Goal: Information Seeking & Learning: Learn about a topic

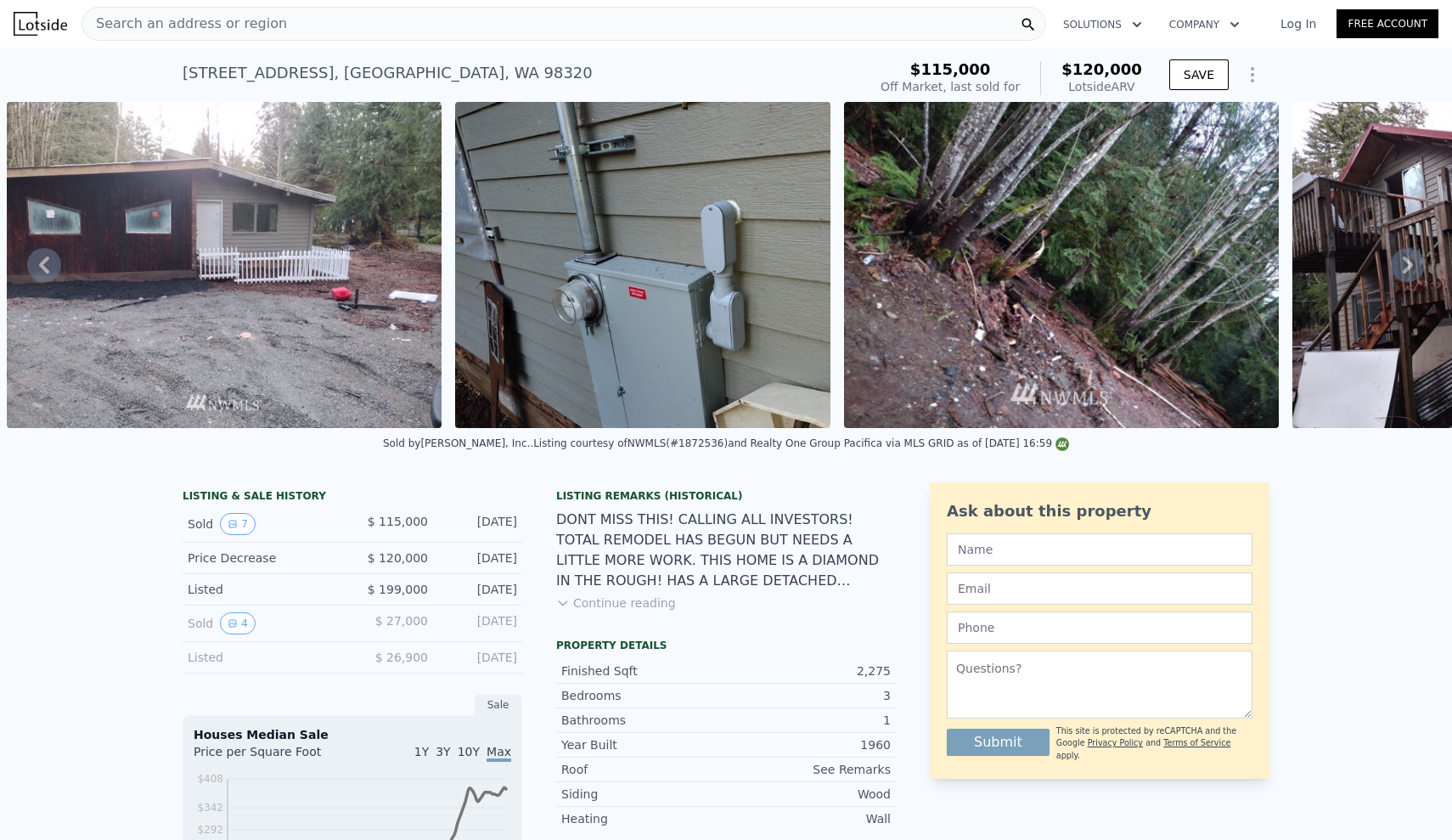
click at [292, 16] on div "Search an address or region" at bounding box center [563, 23] width 965 height 34
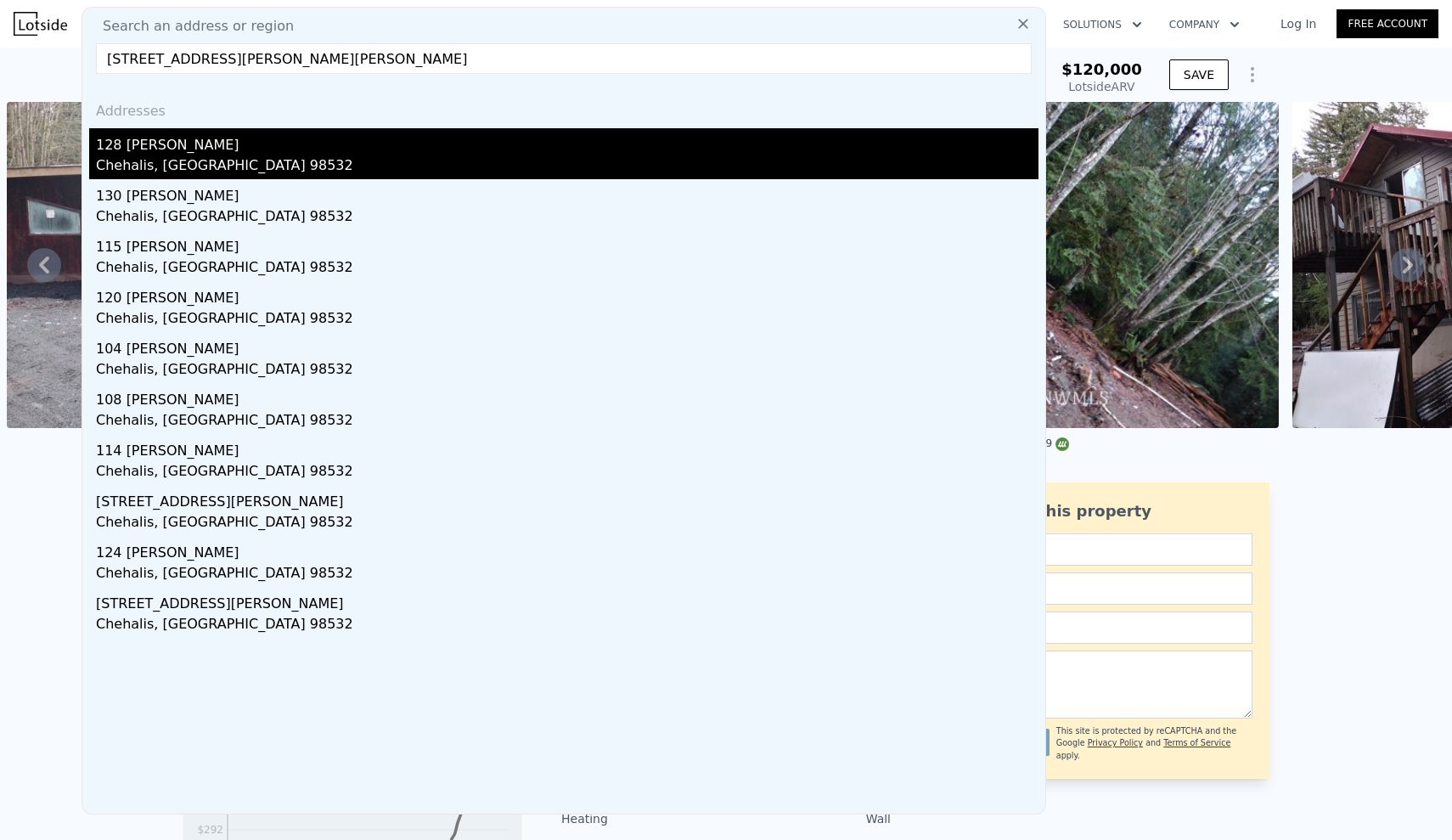
type input "[STREET_ADDRESS][PERSON_NAME][PERSON_NAME]"
click at [192, 152] on div "128 [PERSON_NAME]" at bounding box center [567, 142] width 943 height 27
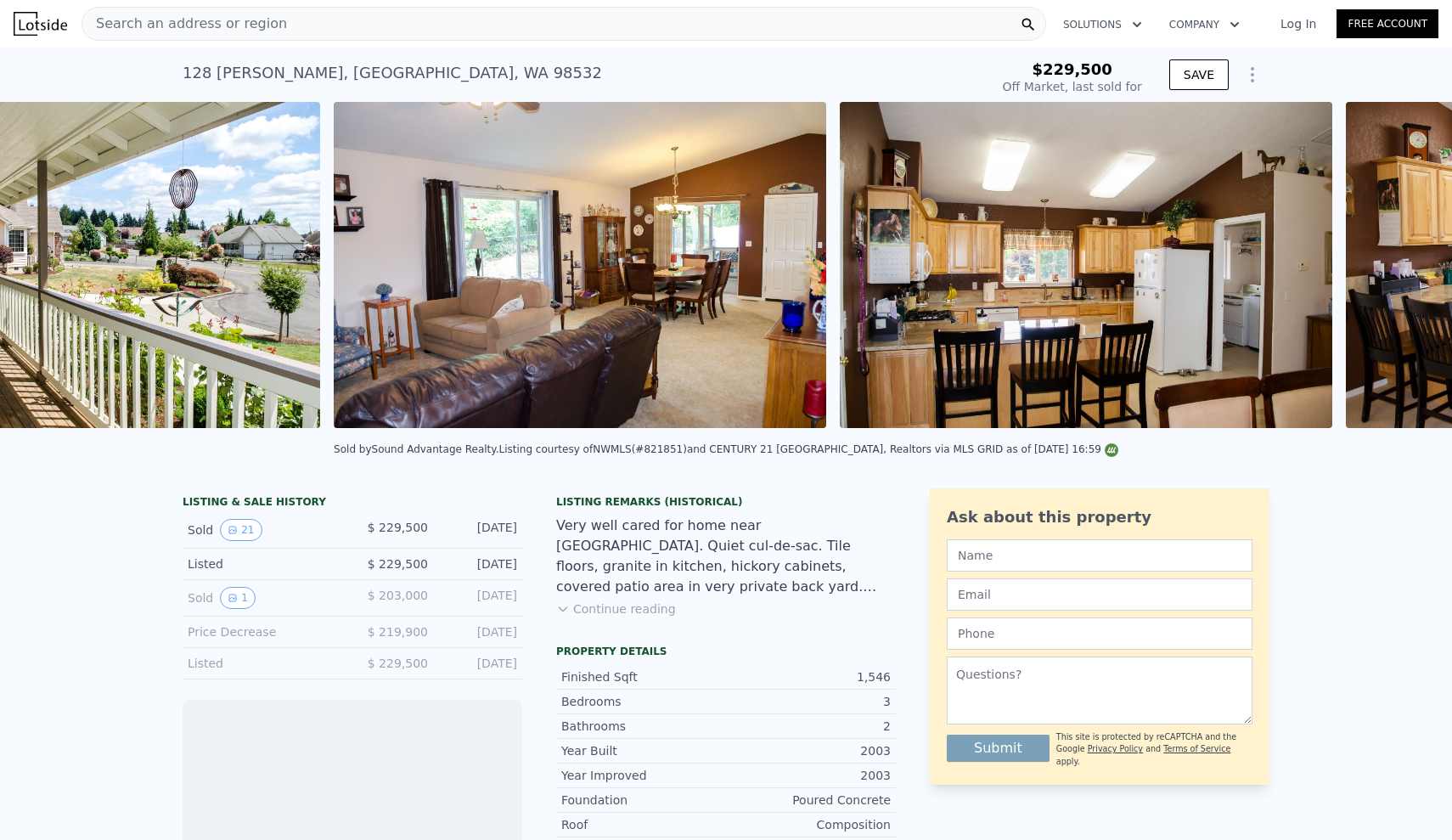
scroll to position [0, 1943]
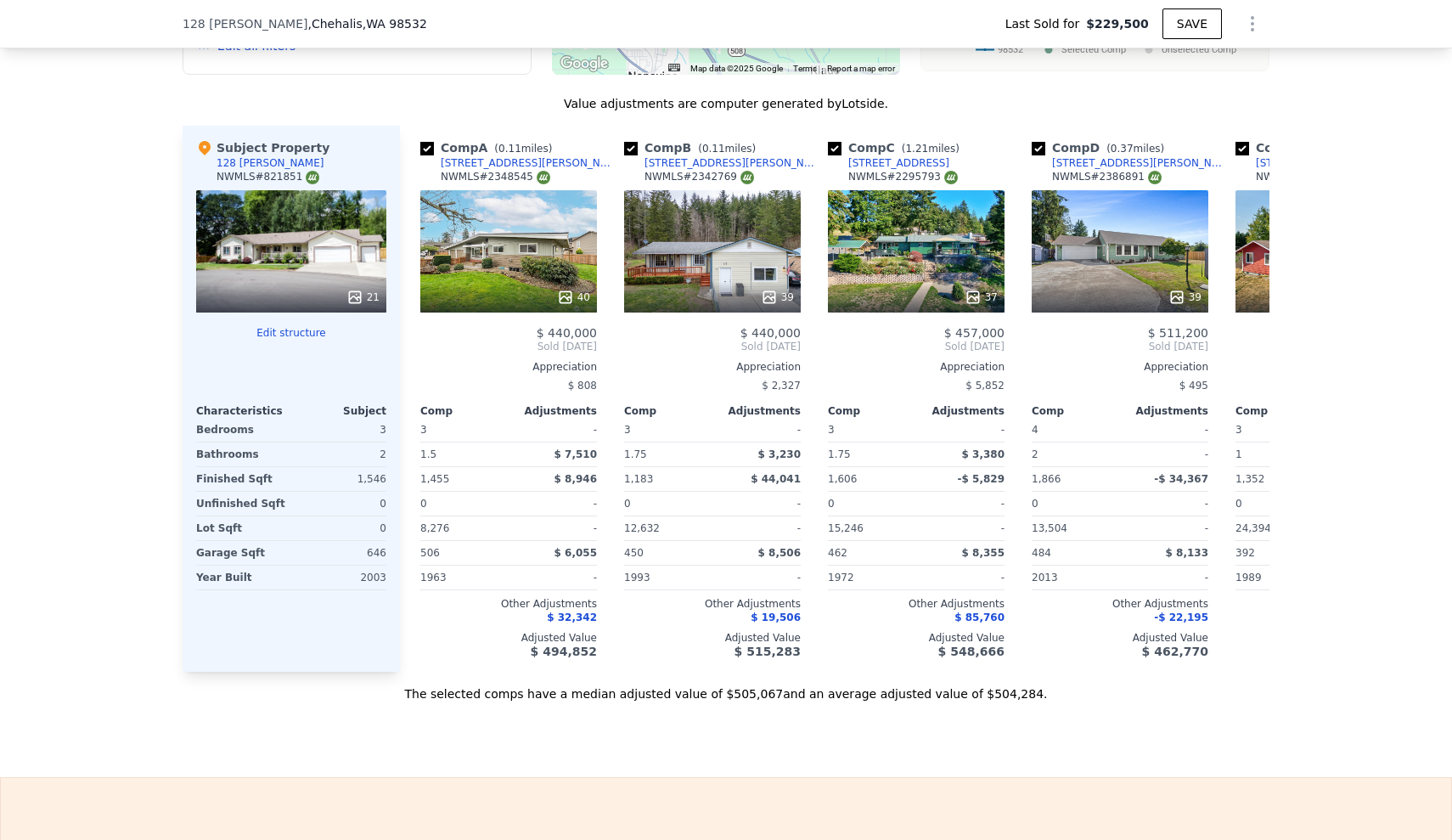
scroll to position [1771, 0]
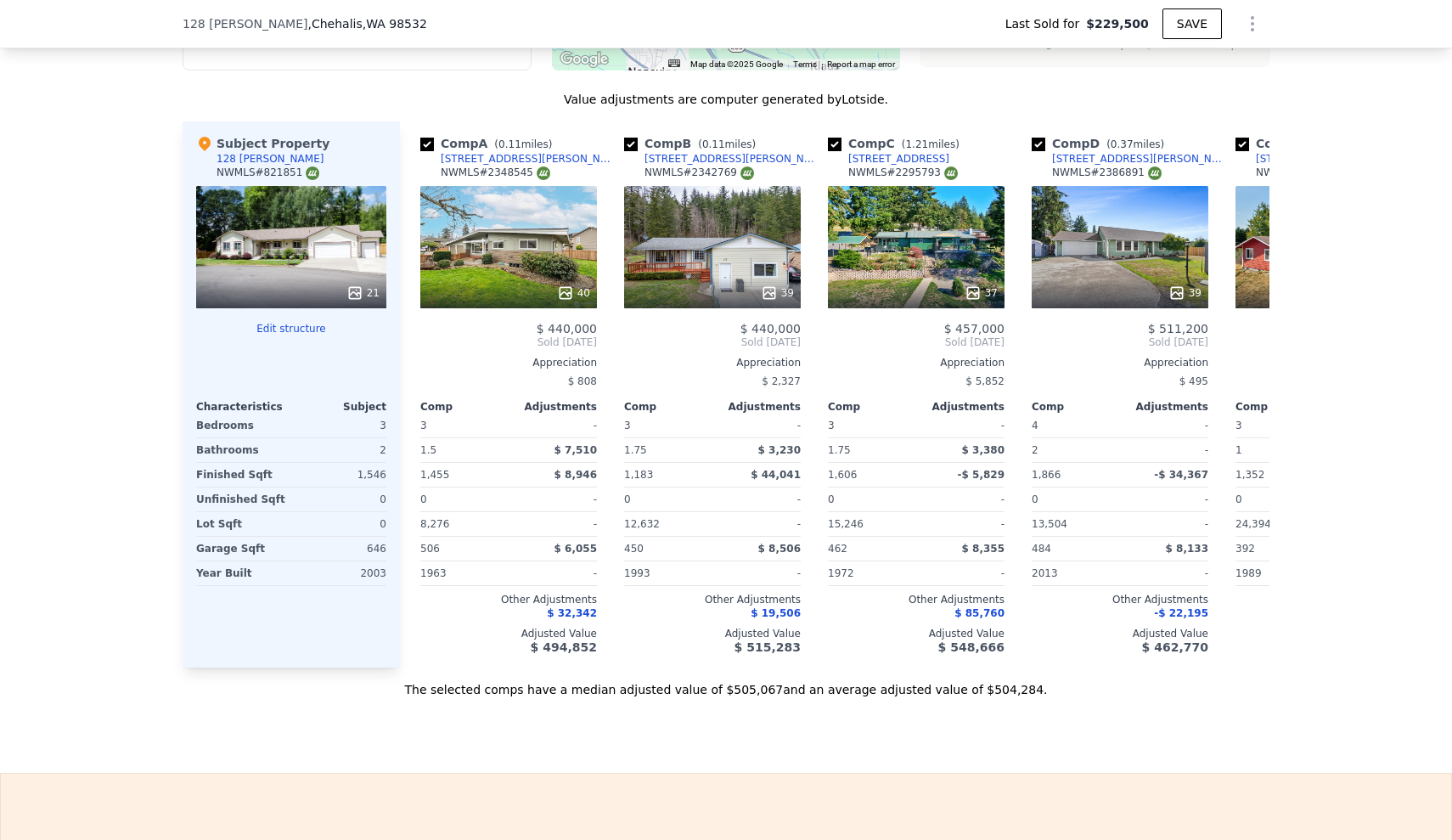
click at [101, 6] on div "[STREET_ADDRESS][PERSON_NAME][PERSON_NAME] Last Sold for $229,500 SAVE" at bounding box center [726, 24] width 1452 height 48
click at [114, 113] on div "We found 12 sales that match your search Listings provided by NWMLS Filters Map…" at bounding box center [726, 210] width 1452 height 973
type input "$ 504,000"
type input "$ 224,111"
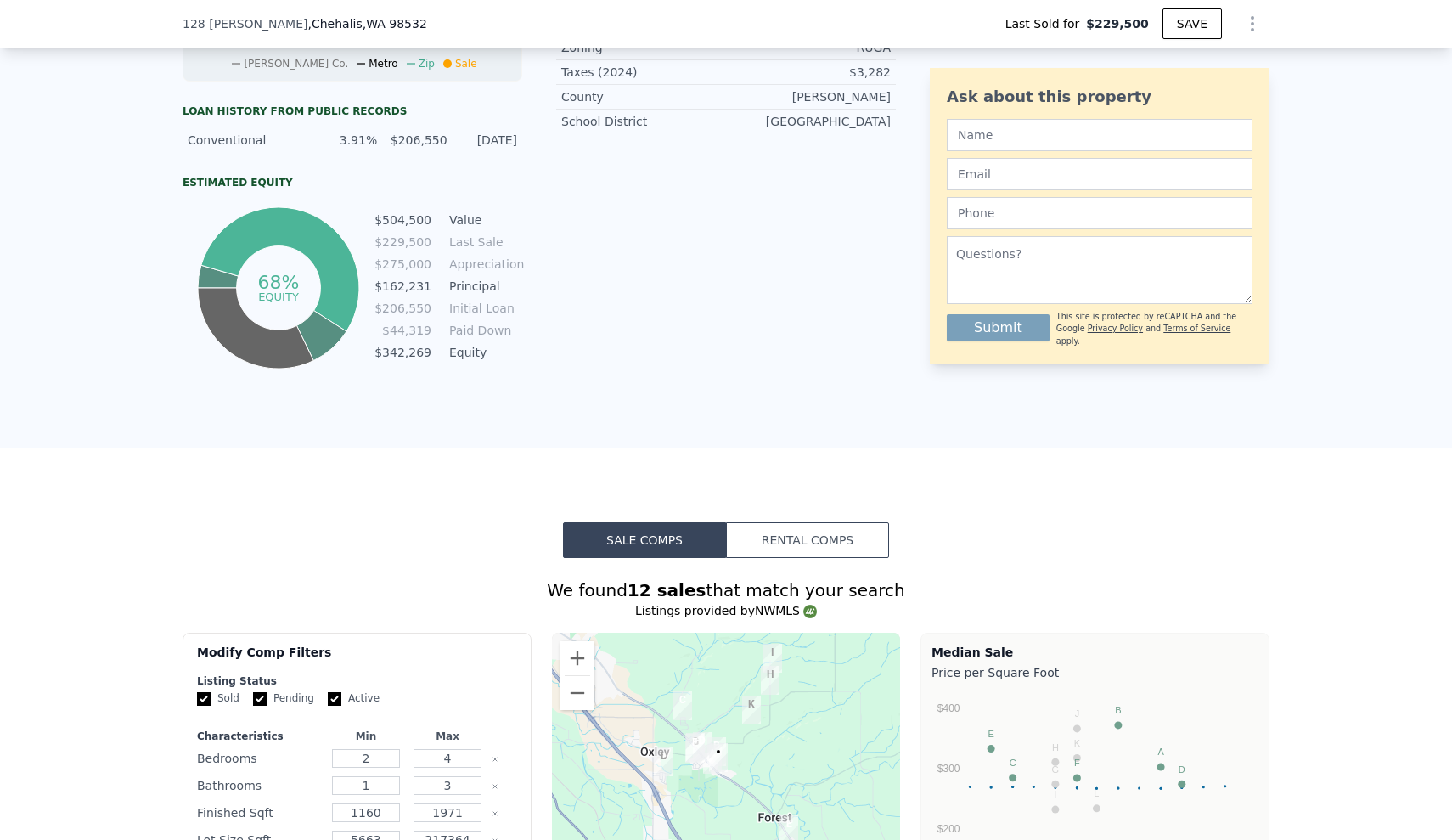
scroll to position [911, 0]
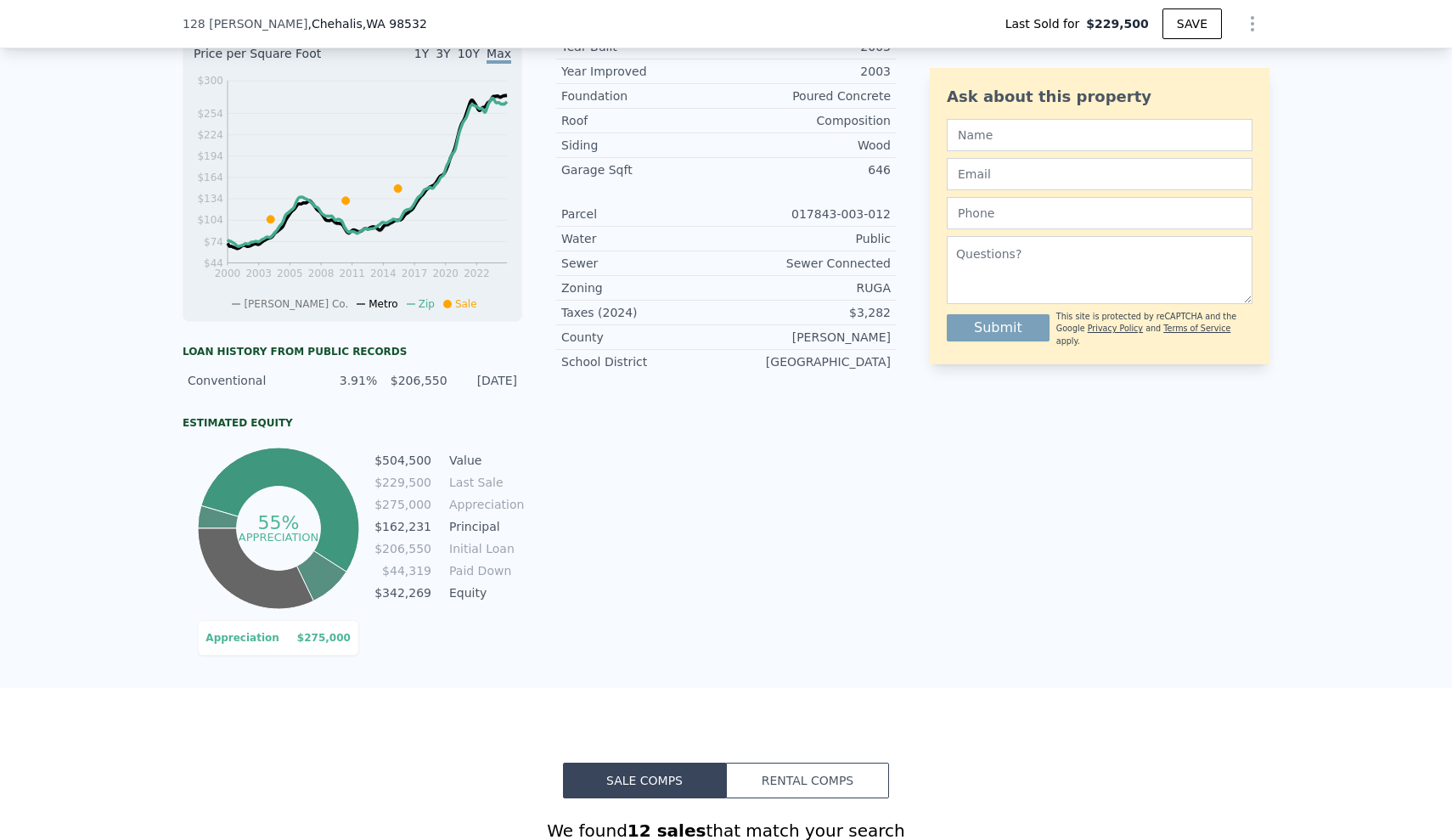
scroll to position [0, 0]
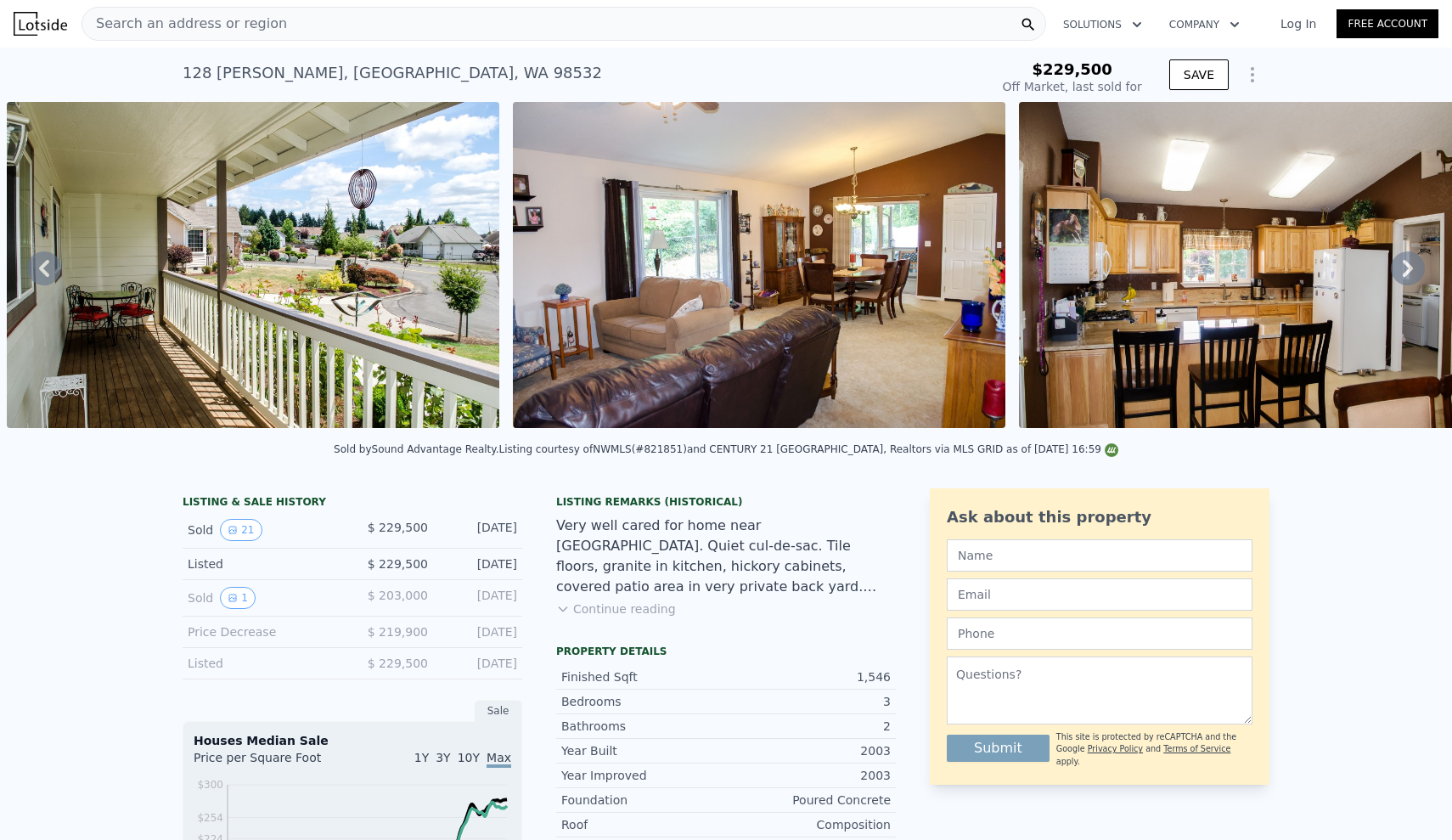
click at [395, 8] on div "Search an address or region" at bounding box center [563, 23] width 965 height 34
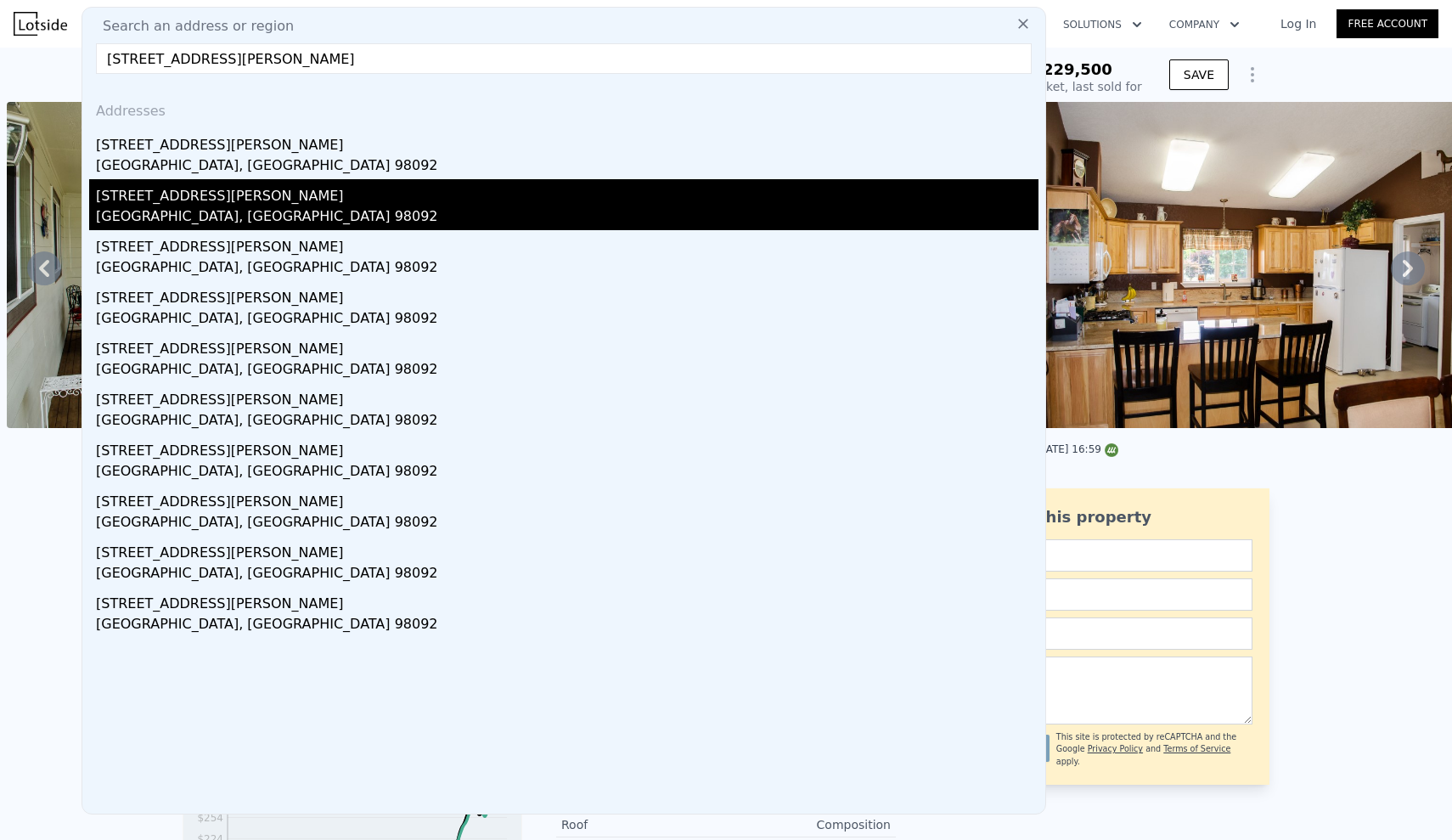
type input "[STREET_ADDRESS][PERSON_NAME]"
click at [160, 197] on div "[STREET_ADDRESS][PERSON_NAME]" at bounding box center [567, 193] width 943 height 27
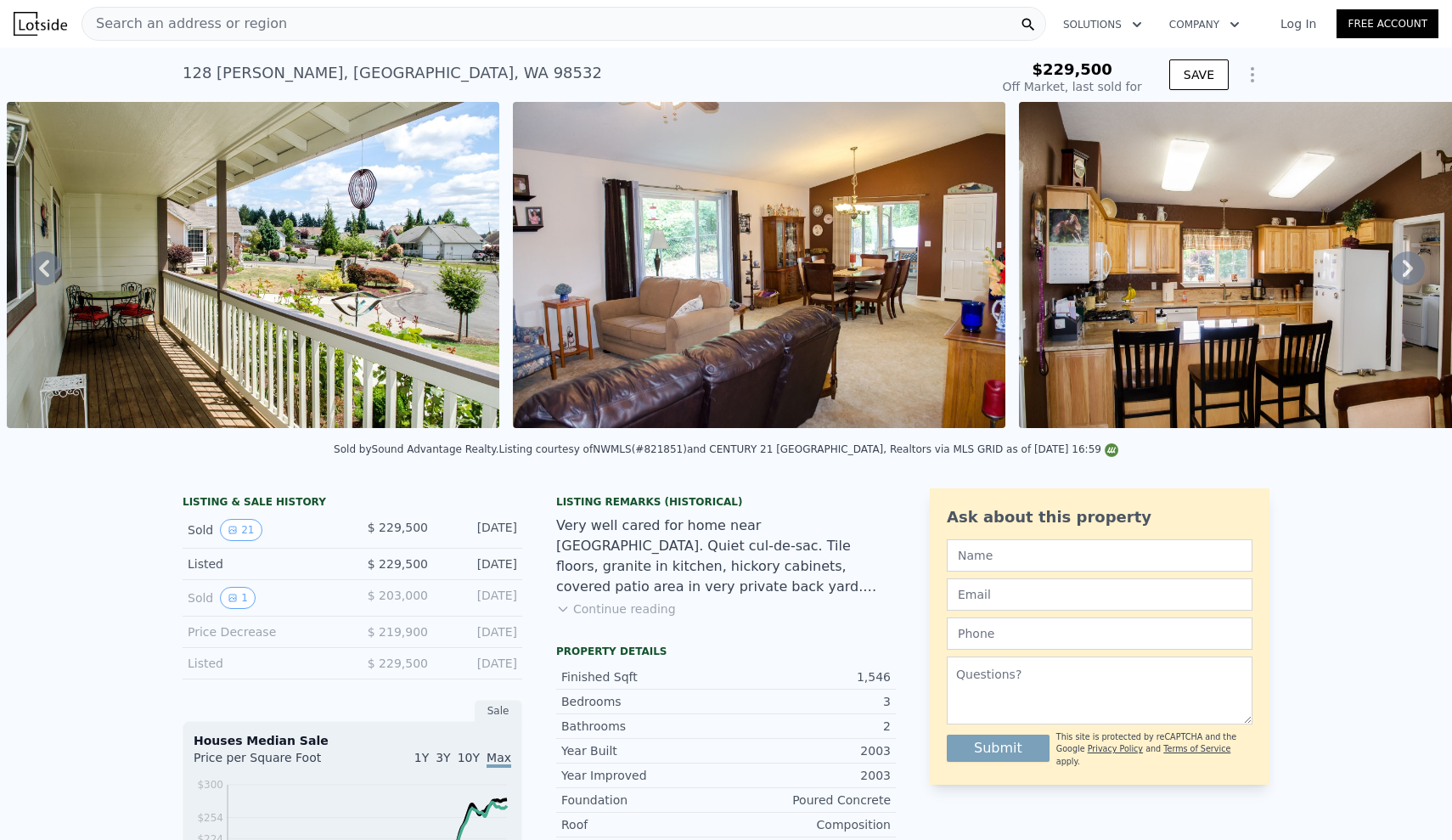
scroll to position [0, 777]
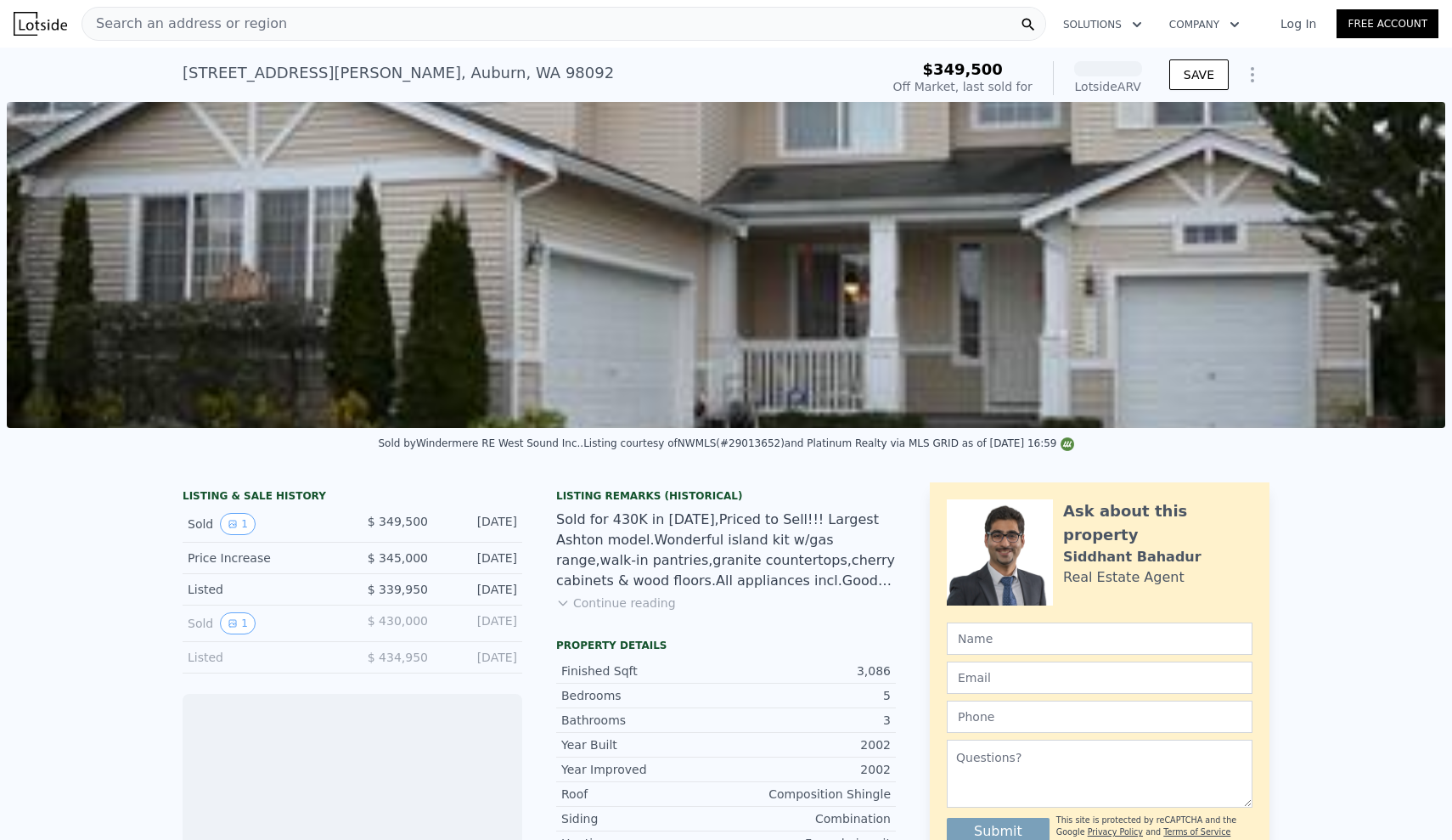
click at [325, 24] on div "Search an address or region" at bounding box center [563, 23] width 965 height 34
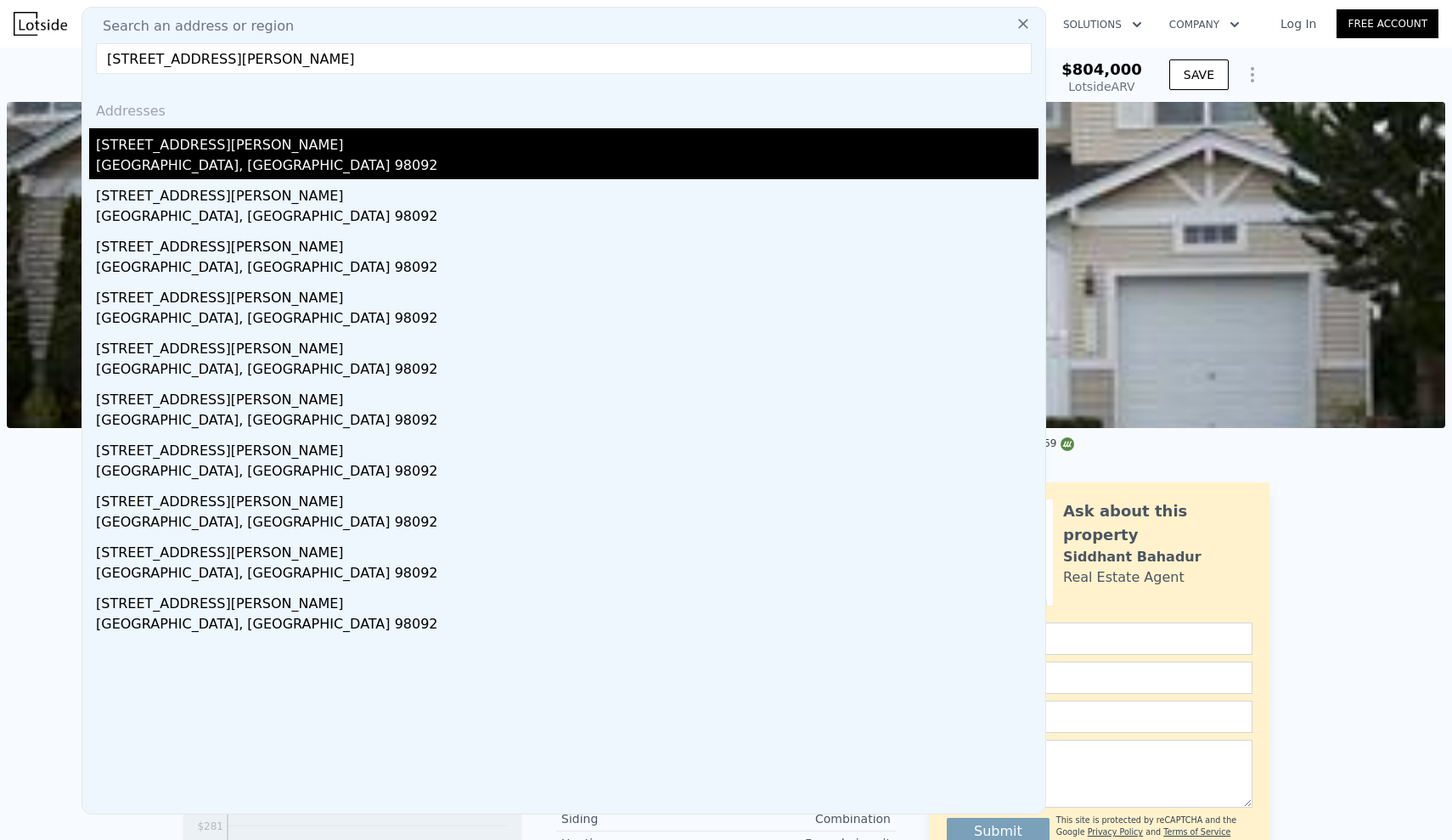
type input "[STREET_ADDRESS][PERSON_NAME]"
click at [209, 168] on div "[GEOGRAPHIC_DATA], [GEOGRAPHIC_DATA] 98092" at bounding box center [567, 167] width 943 height 24
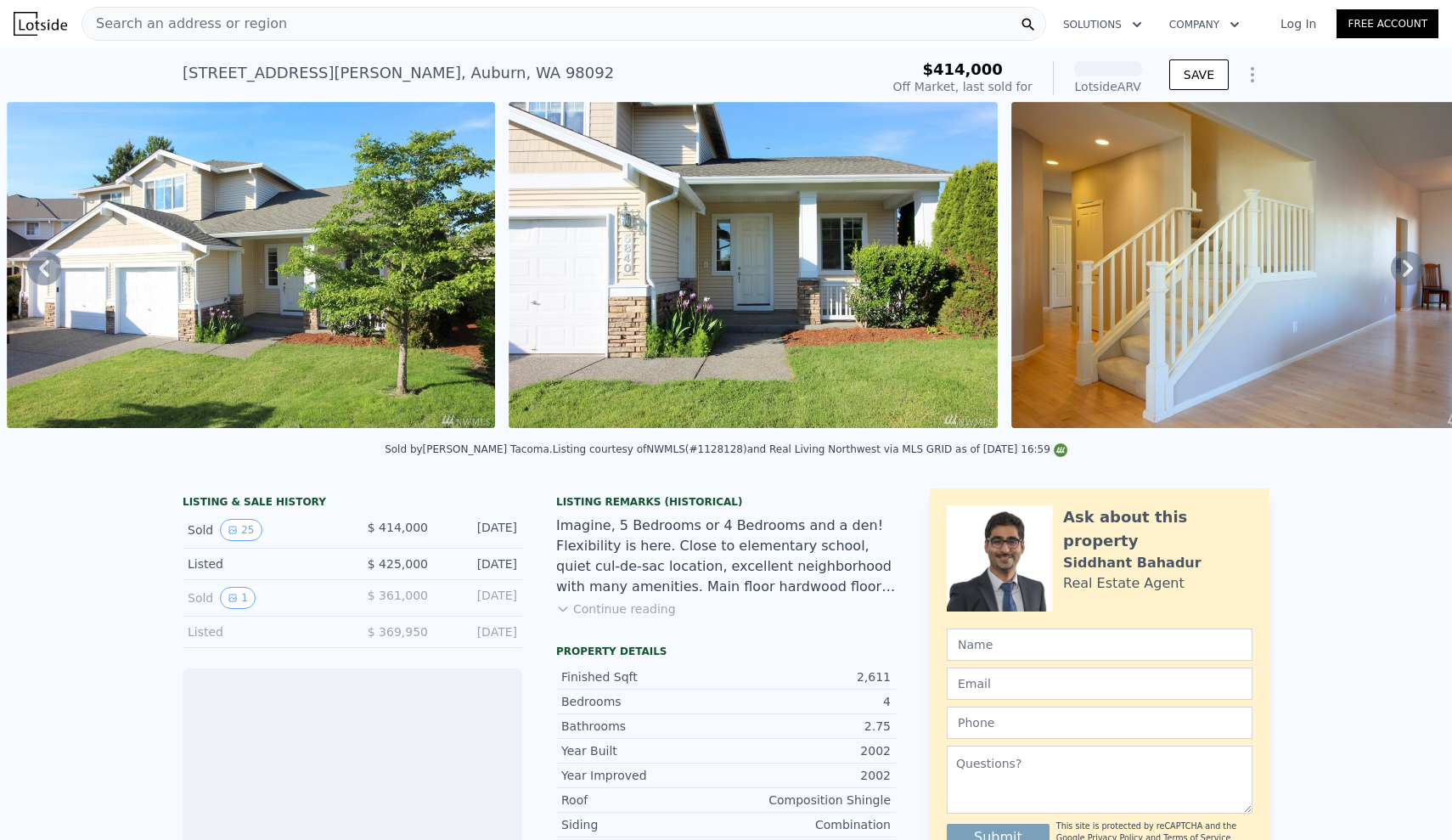
click at [1401, 257] on icon at bounding box center [1407, 268] width 34 height 34
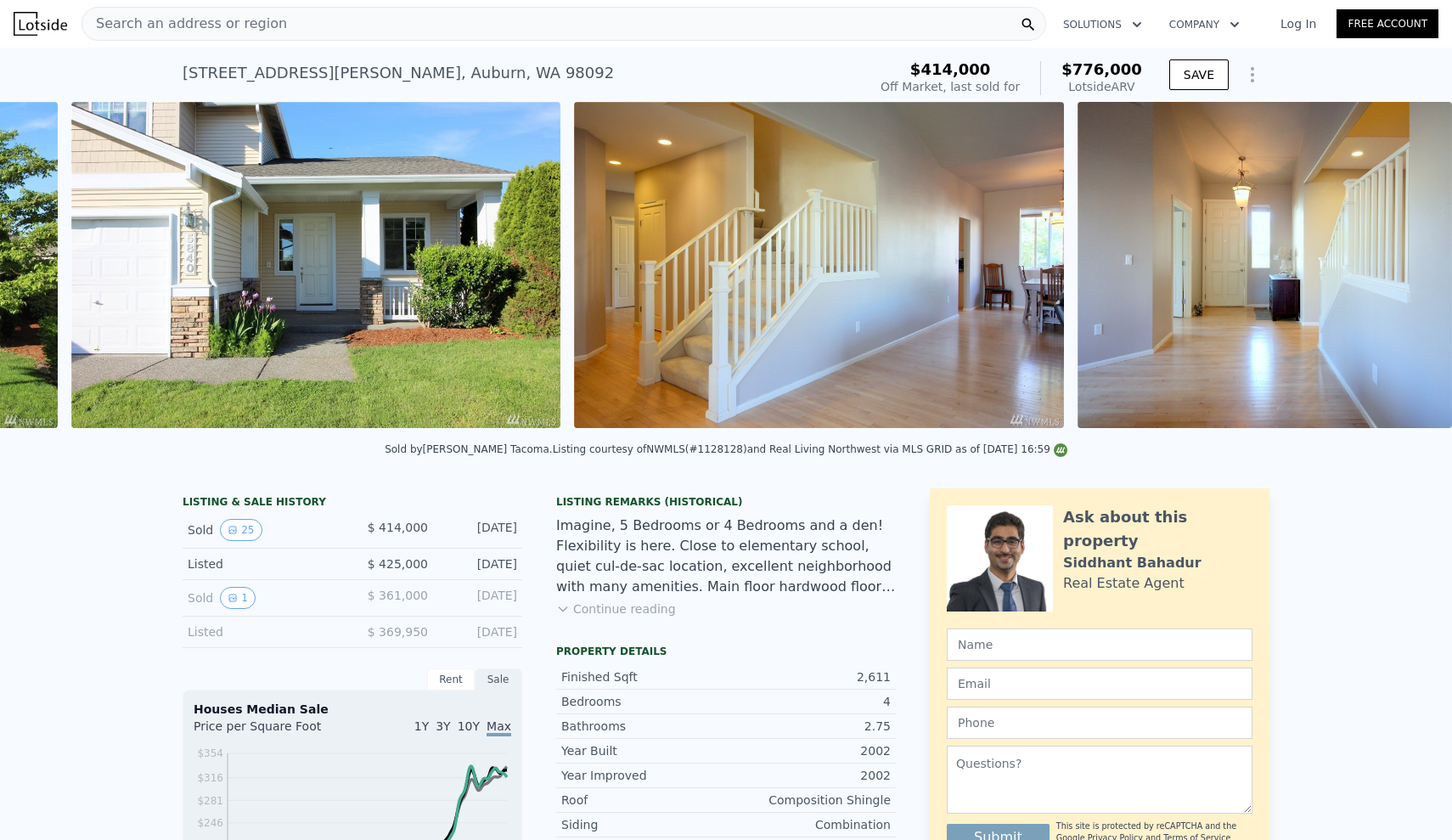
scroll to position [0, 1279]
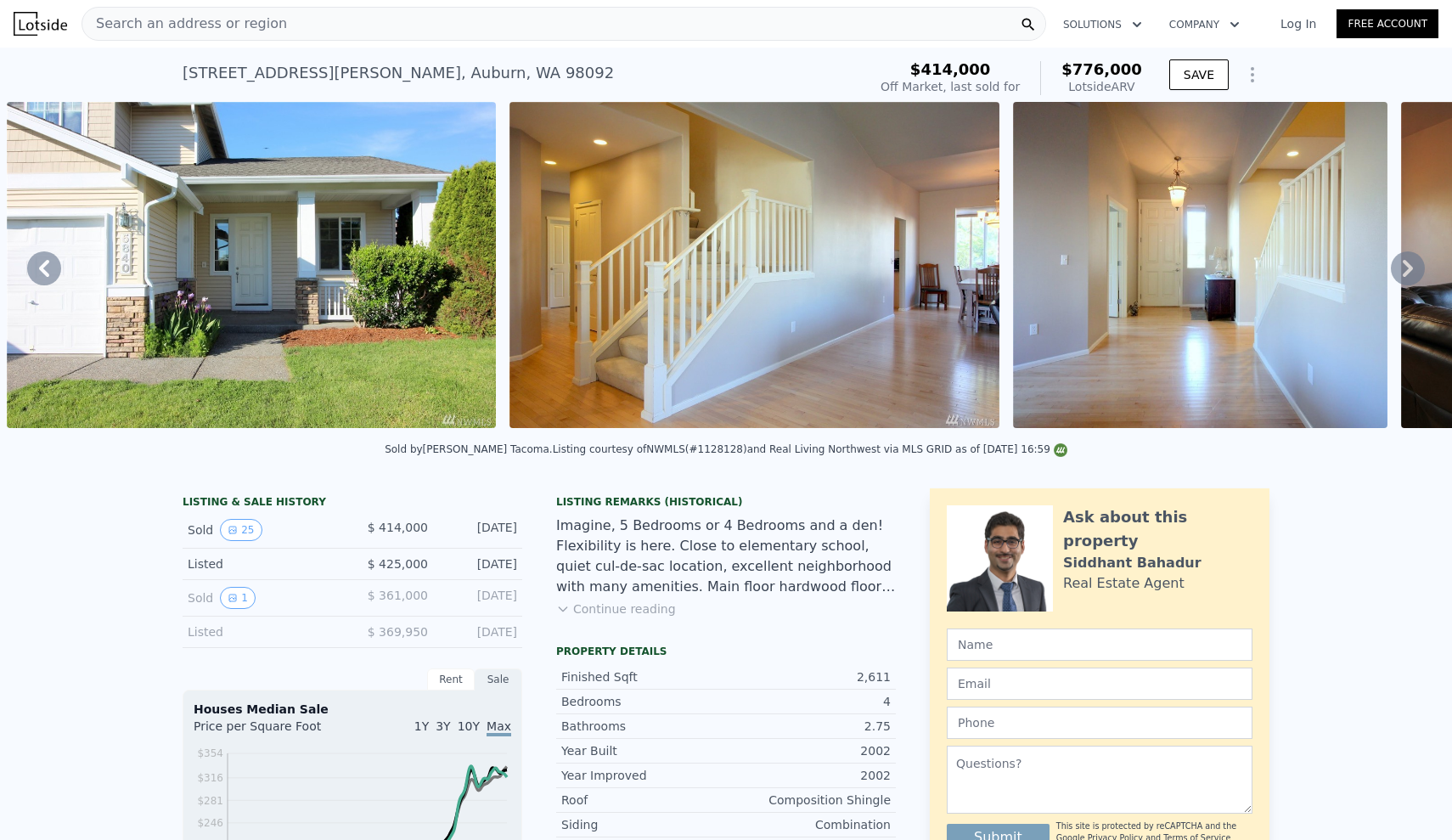
click at [1401, 257] on icon at bounding box center [1407, 268] width 34 height 34
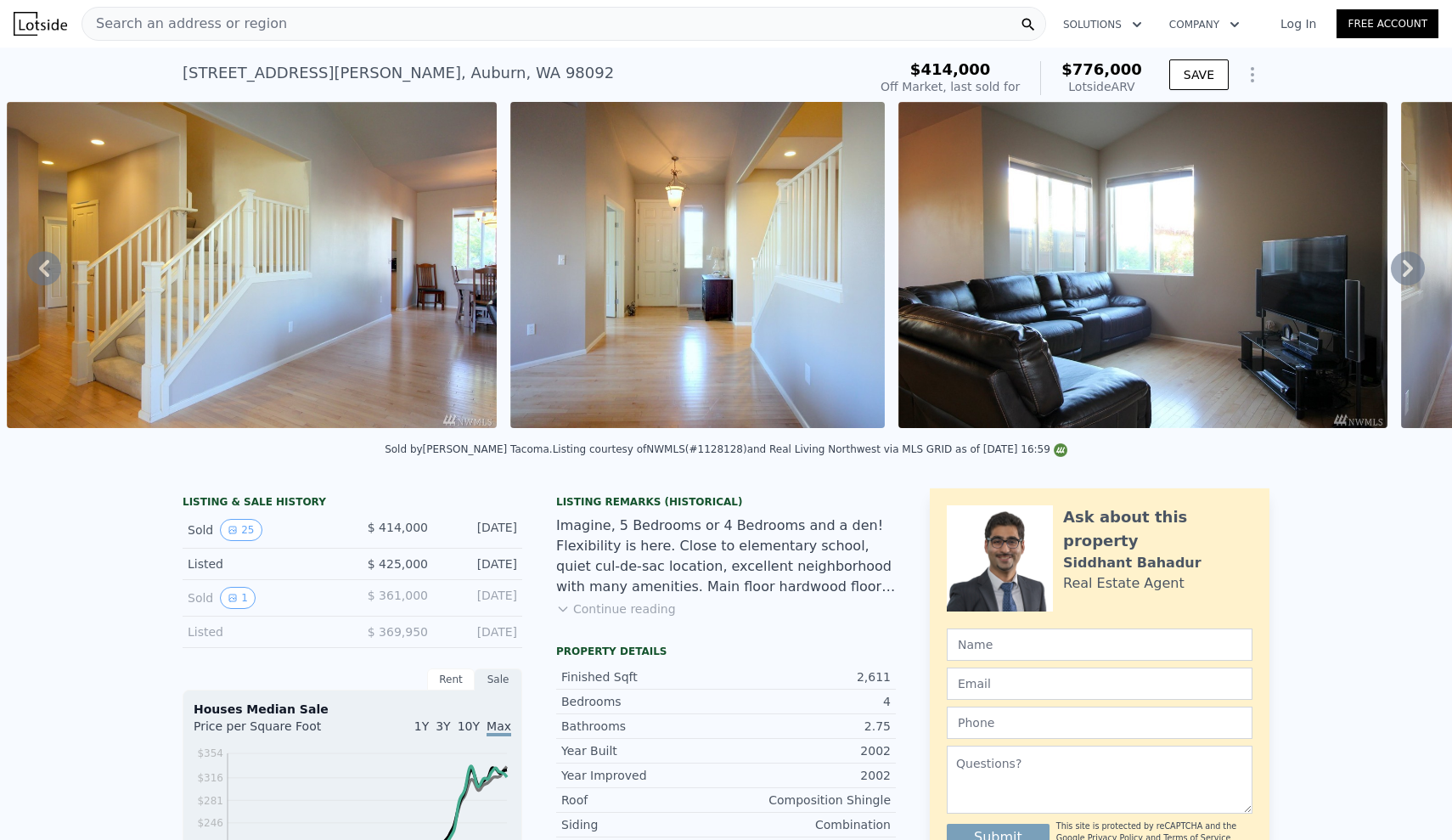
click at [1401, 257] on icon at bounding box center [1407, 268] width 34 height 34
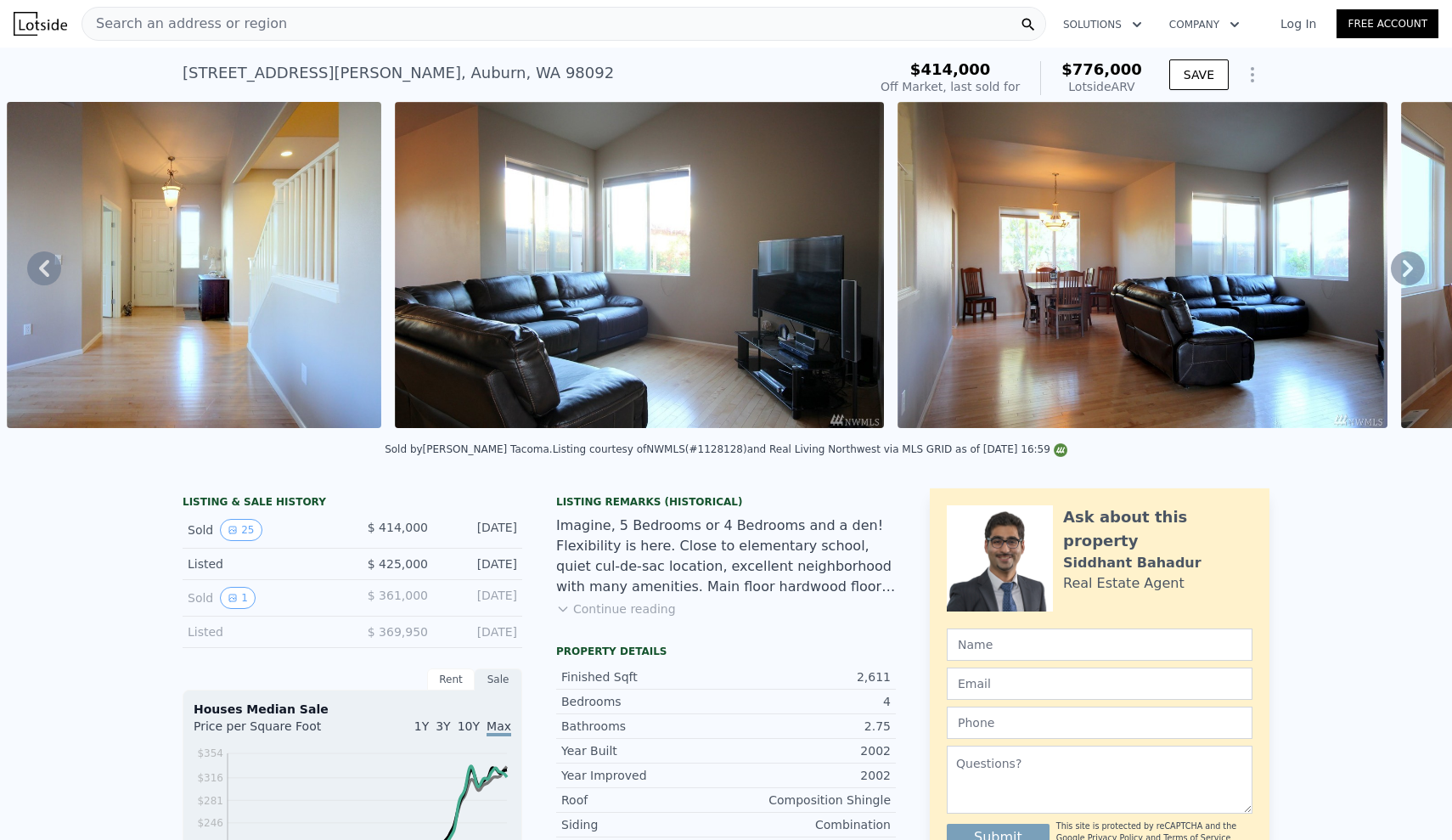
click at [1401, 257] on icon at bounding box center [1407, 268] width 34 height 34
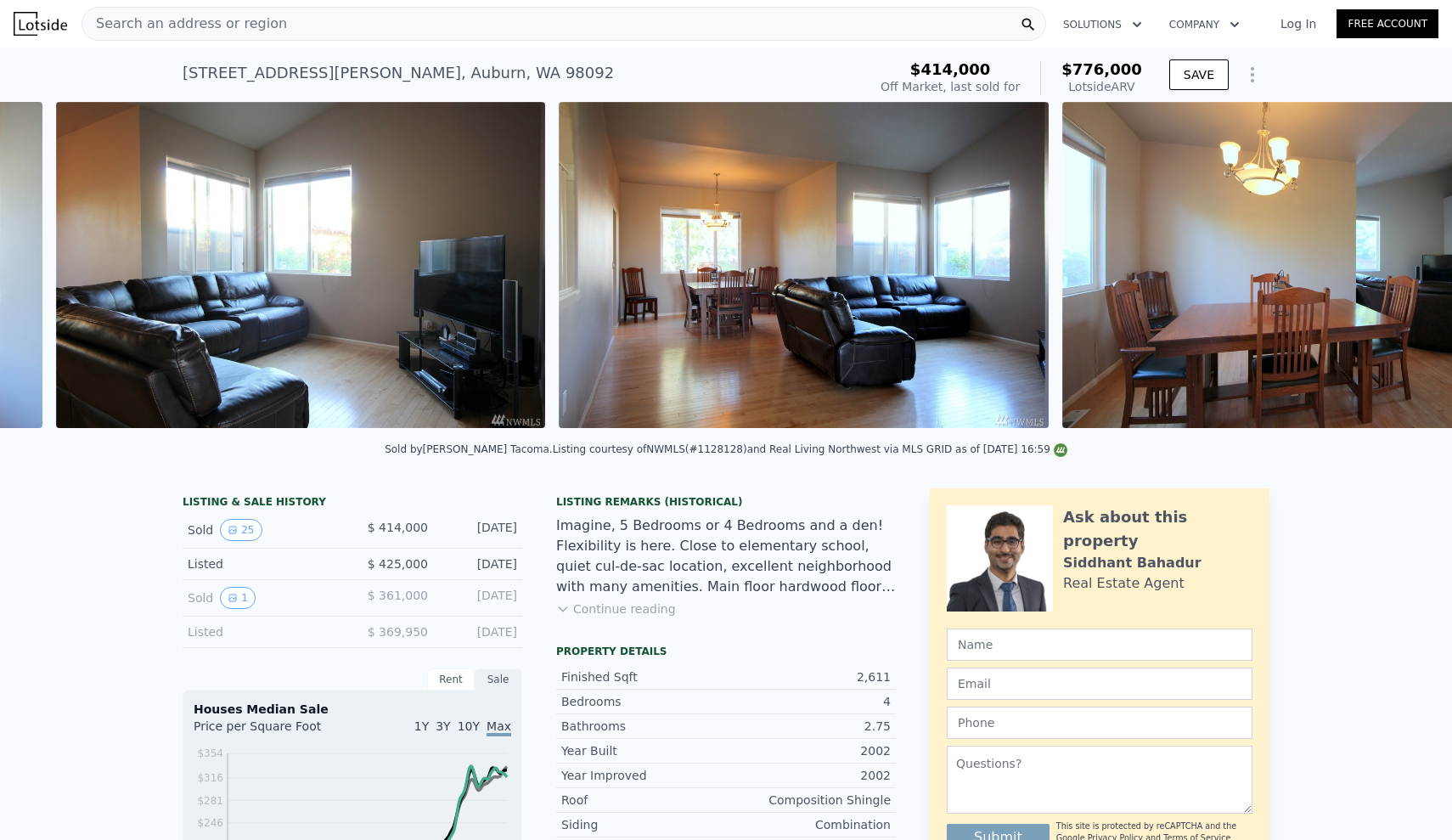
scroll to position [0, 2674]
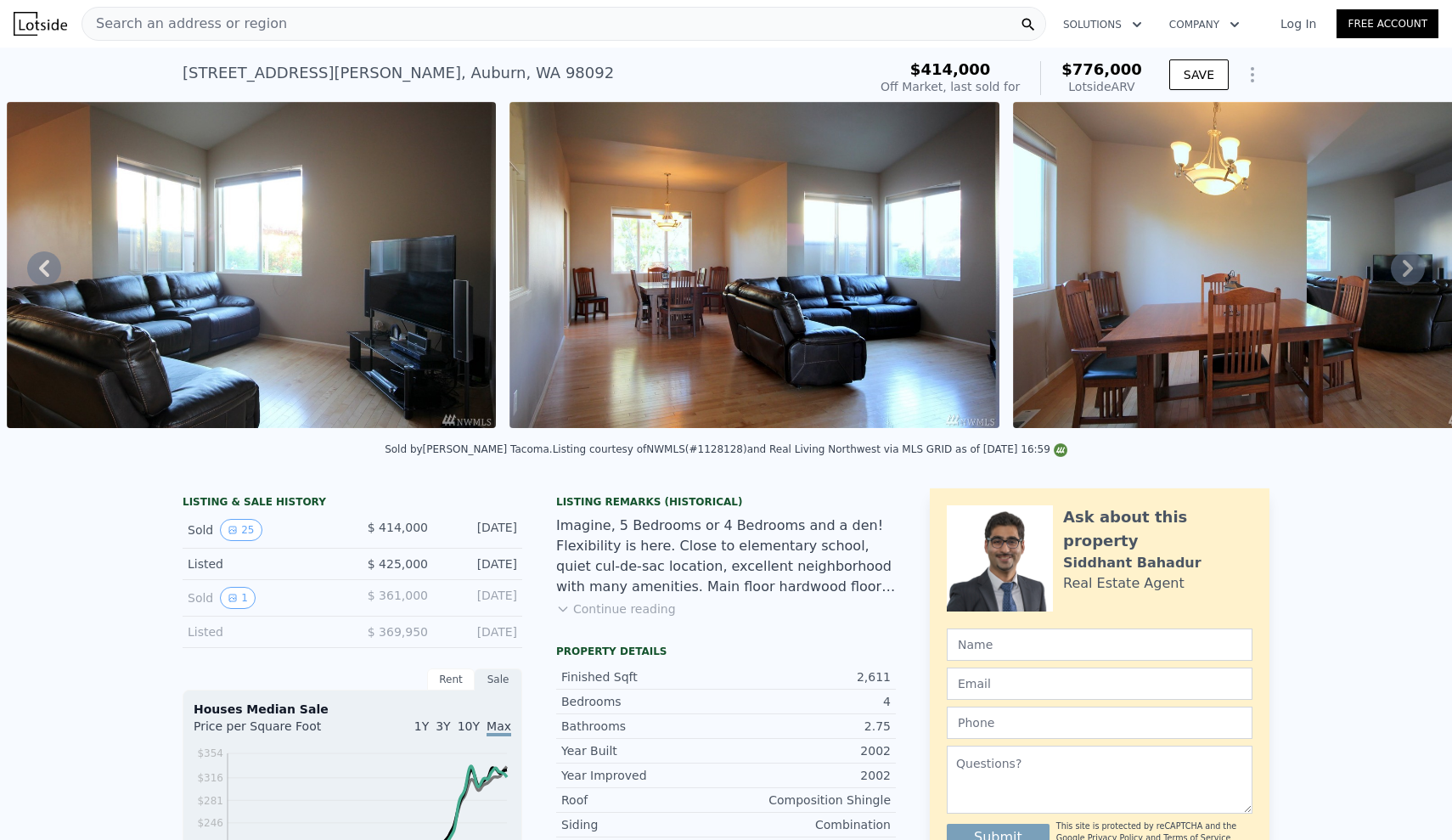
click at [1401, 257] on icon at bounding box center [1407, 268] width 34 height 34
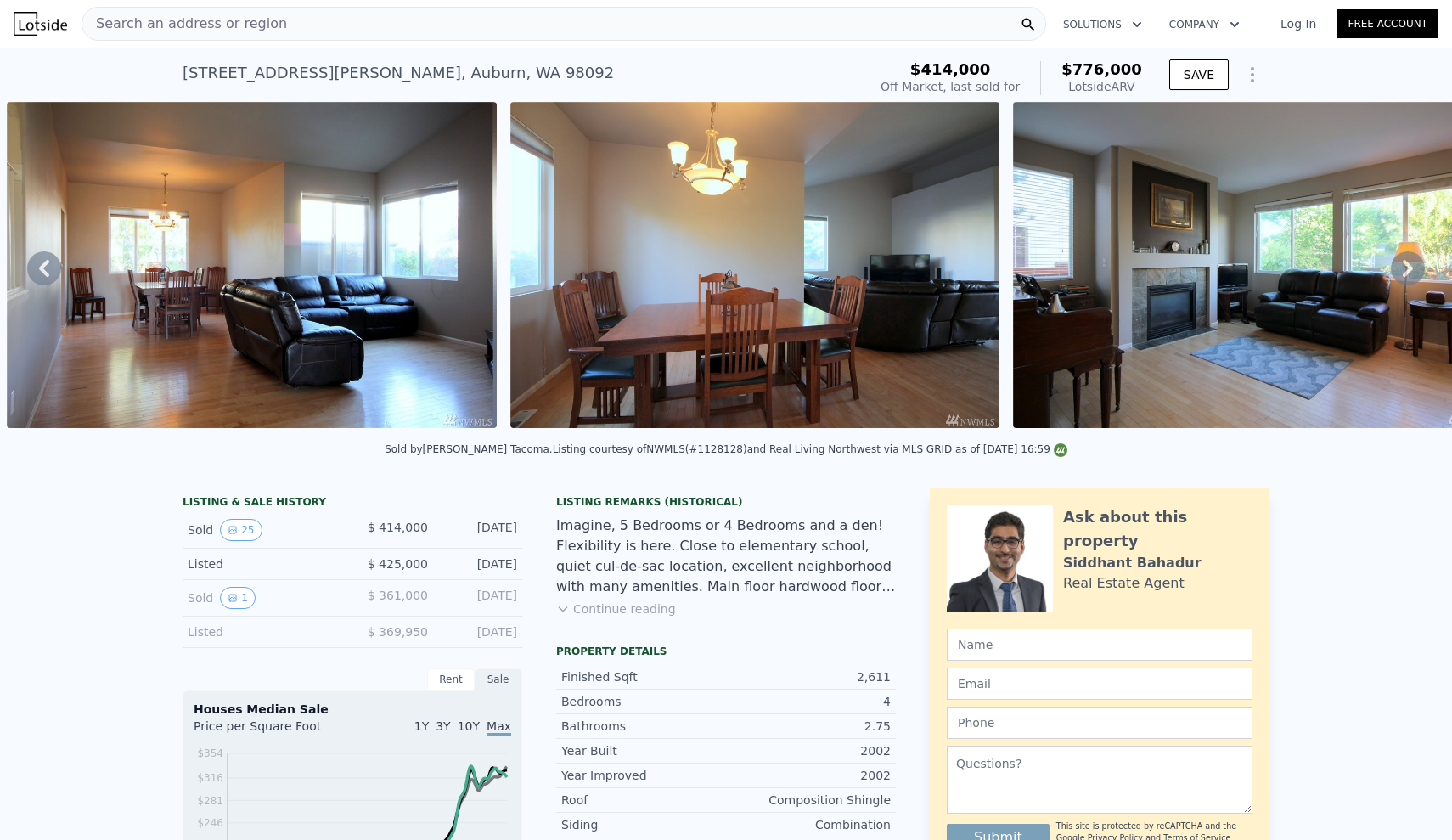
click at [1401, 257] on icon at bounding box center [1407, 268] width 34 height 34
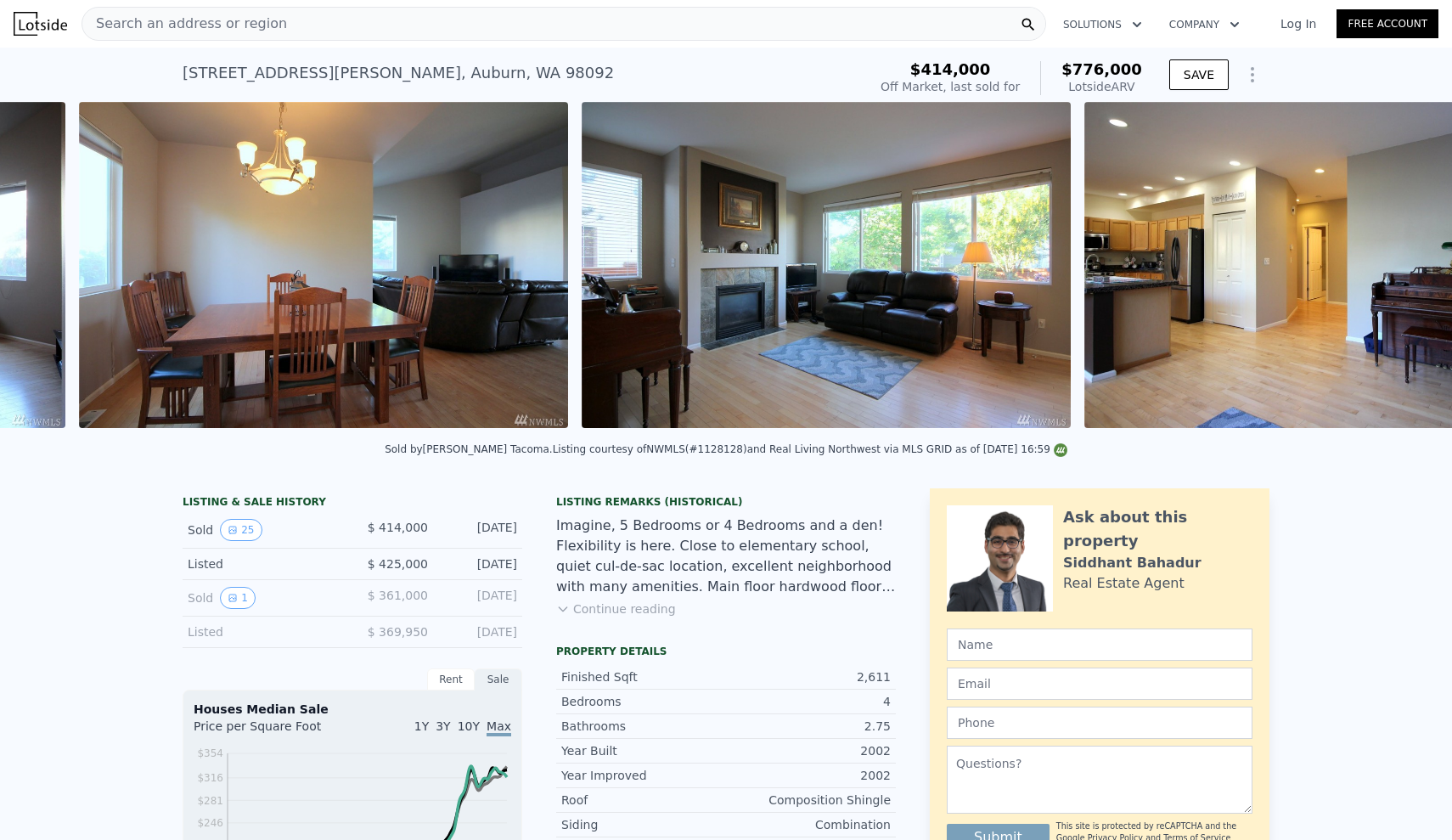
scroll to position [0, 3679]
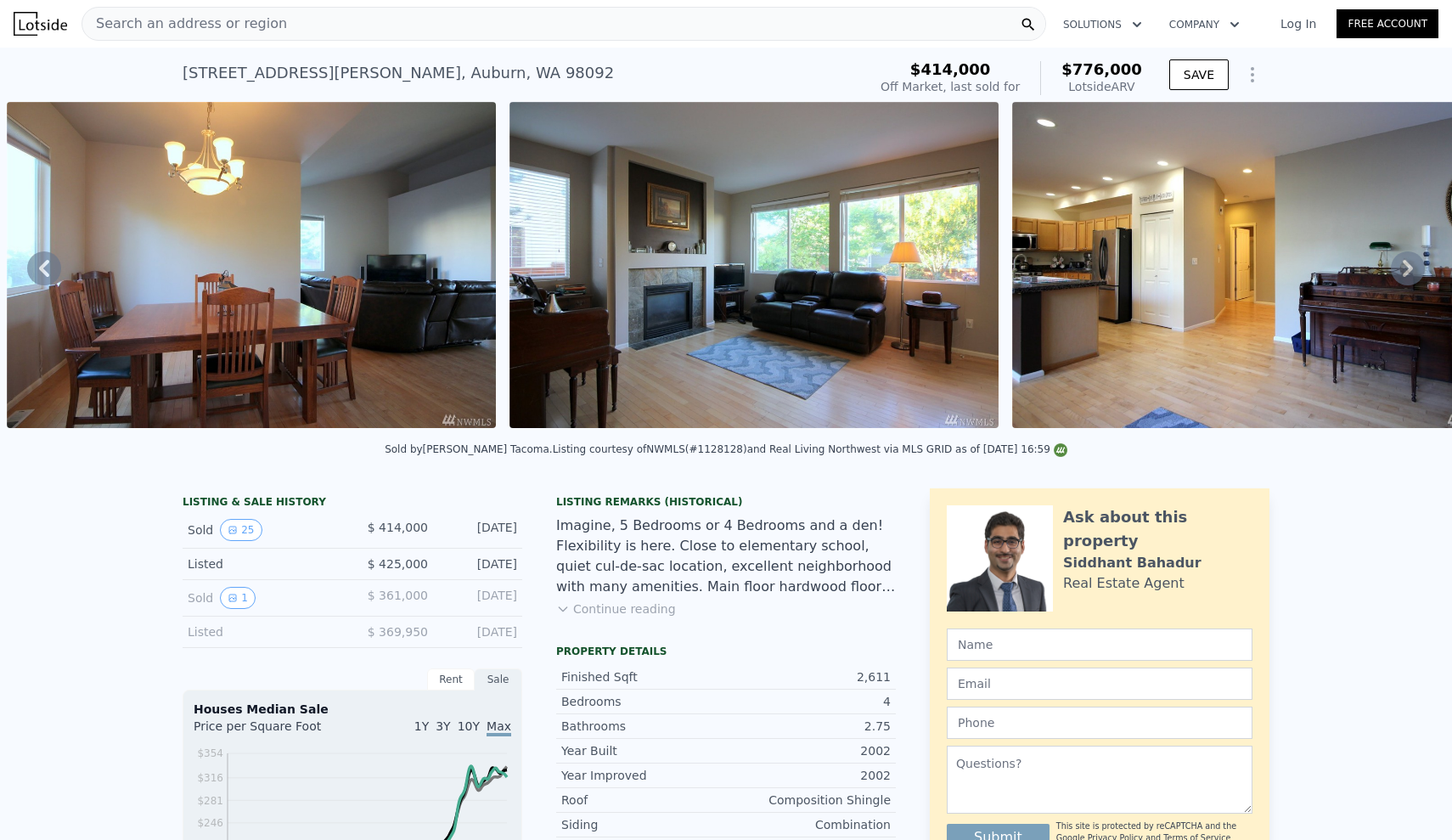
click at [1401, 257] on icon at bounding box center [1407, 268] width 34 height 34
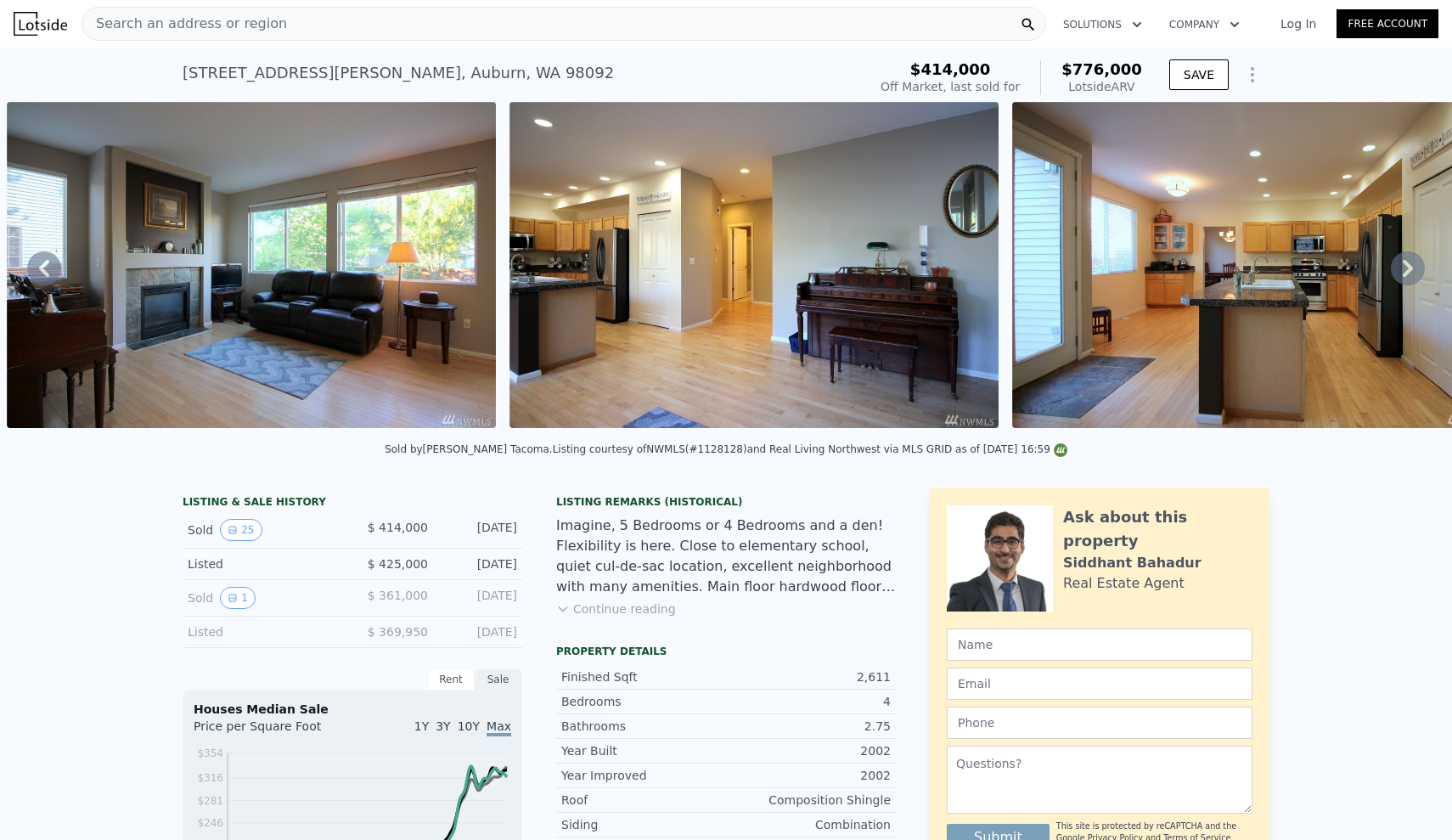
click at [1401, 257] on icon at bounding box center [1407, 268] width 34 height 34
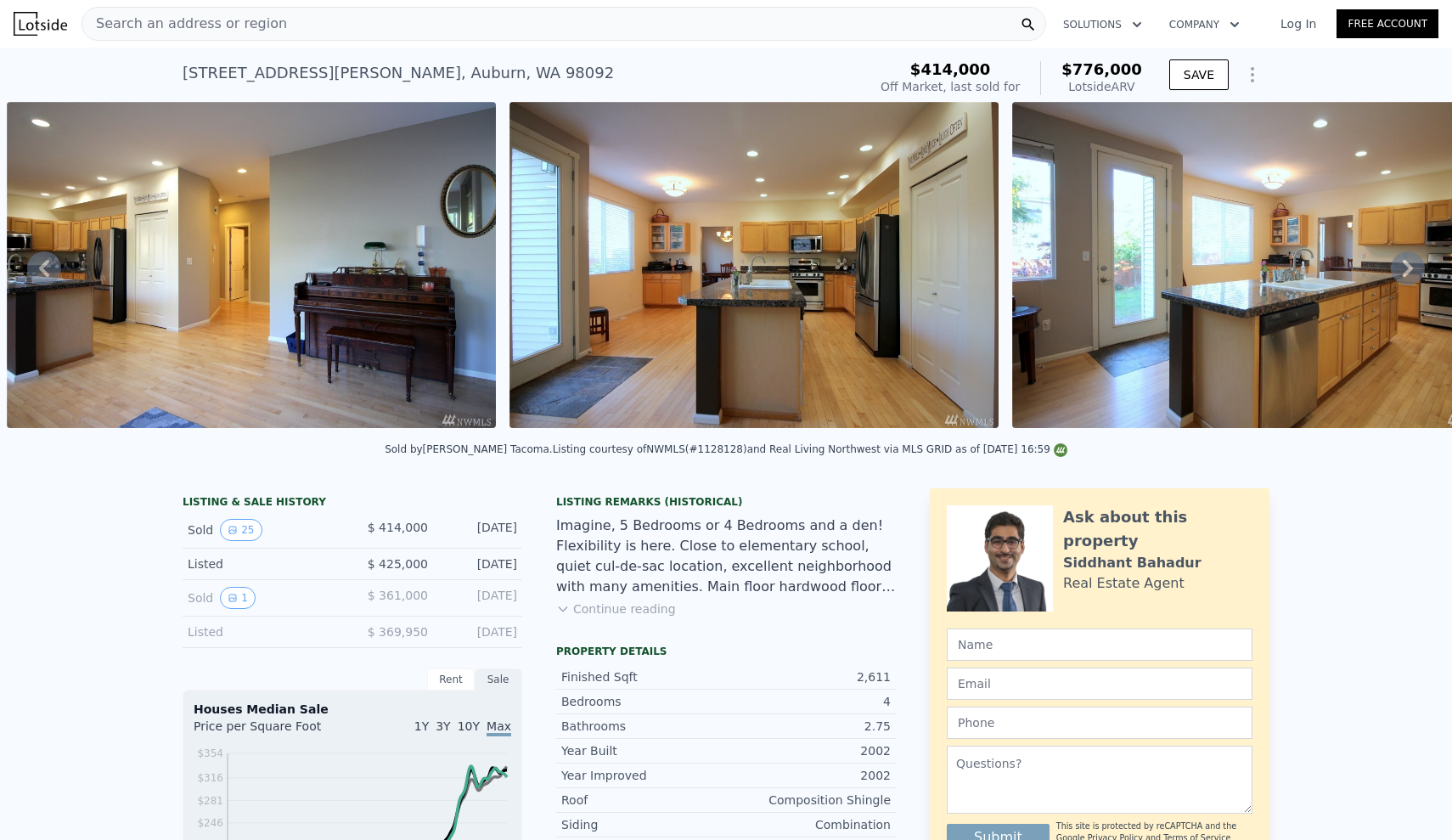
click at [43, 271] on icon at bounding box center [44, 268] width 10 height 17
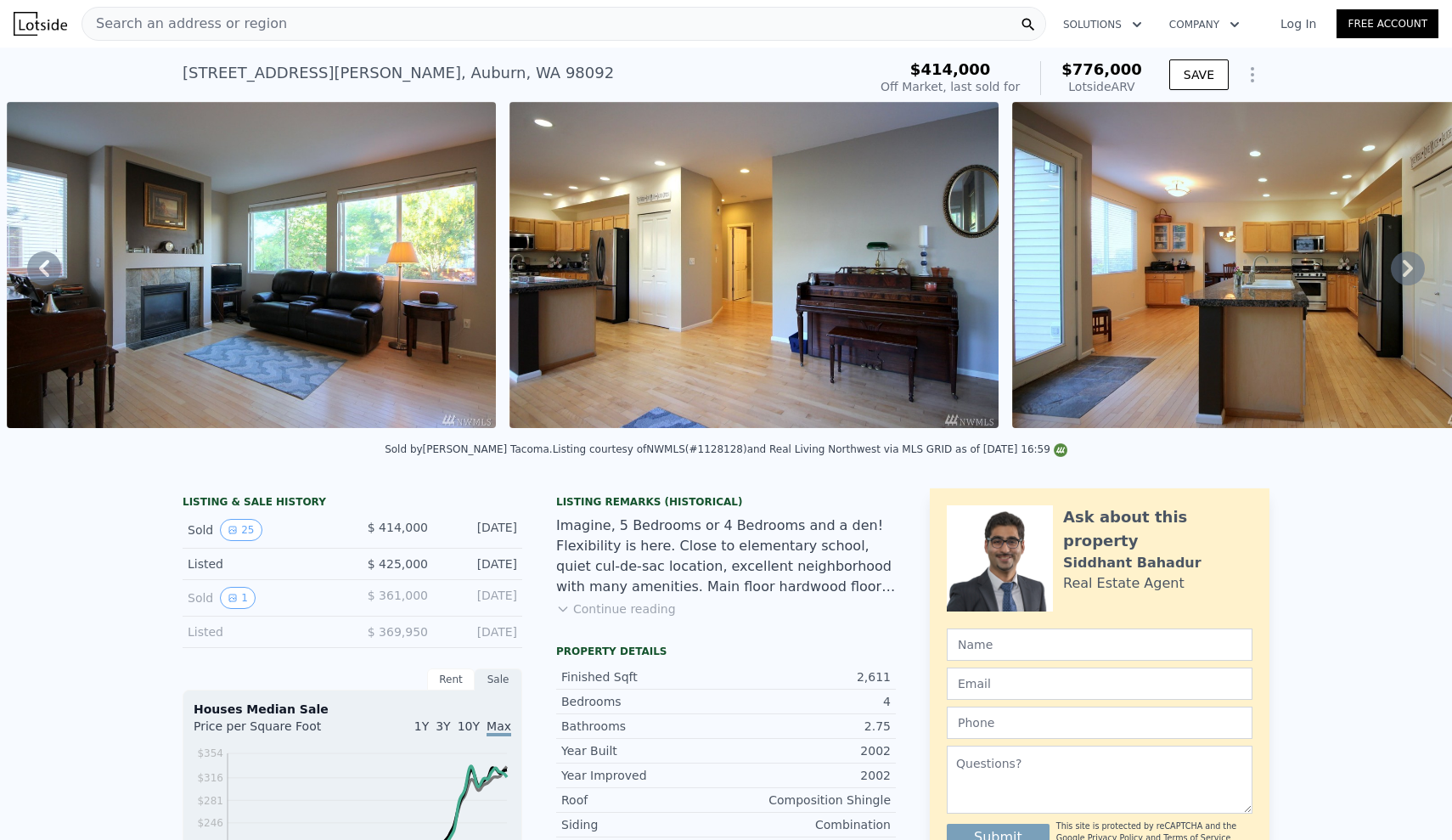
click at [43, 271] on icon at bounding box center [44, 268] width 10 height 17
